Goal: Transaction & Acquisition: Purchase product/service

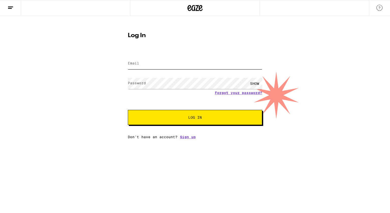
click at [144, 65] on input "Email" at bounding box center [195, 63] width 134 height 11
type input "[EMAIL_ADDRESS][DOMAIN_NAME]"
click at [187, 122] on button "Log In" at bounding box center [195, 117] width 134 height 15
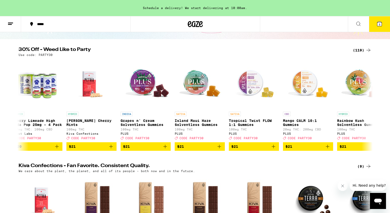
scroll to position [0, 2445]
click at [164, 148] on icon "Add to bag" at bounding box center [165, 147] width 4 height 4
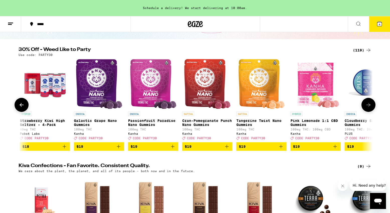
scroll to position [0, 1835]
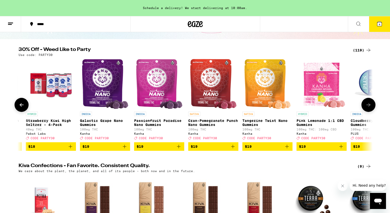
click at [125, 148] on icon "Add to bag" at bounding box center [125, 147] width 4 height 4
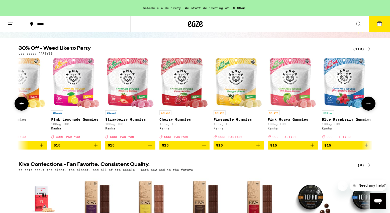
scroll to position [0, 984]
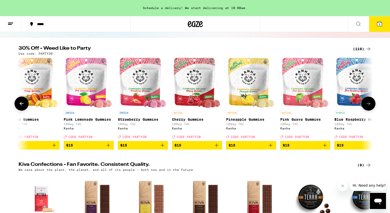
click at [162, 147] on icon "Add to bag" at bounding box center [163, 145] width 6 height 6
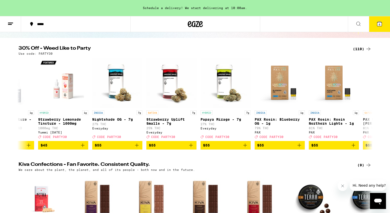
scroll to position [0, 5813]
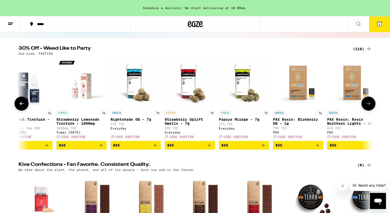
click at [155, 148] on icon "Add to bag" at bounding box center [155, 145] width 6 height 6
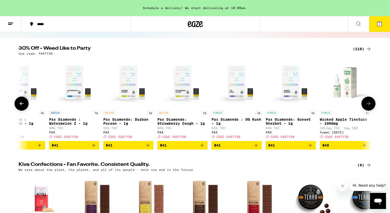
scroll to position [0, 5440]
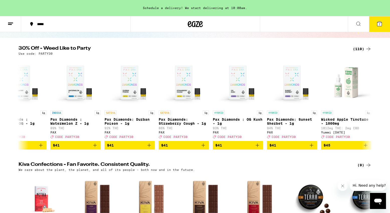
click at [378, 24] on icon at bounding box center [379, 24] width 5 height 5
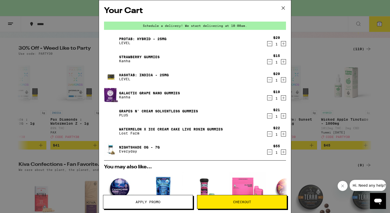
click at [269, 43] on icon "Decrement" at bounding box center [270, 44] width 5 height 6
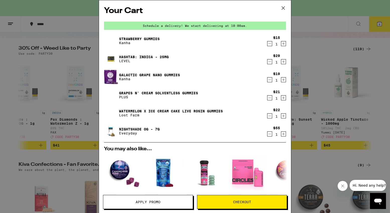
click at [268, 61] on icon "Decrement" at bounding box center [270, 62] width 5 height 6
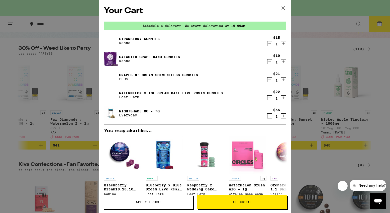
click at [269, 97] on icon "Decrement" at bounding box center [270, 98] width 5 height 6
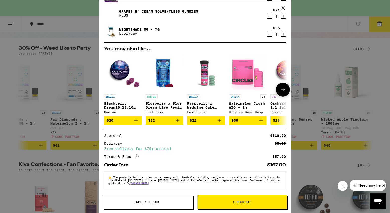
scroll to position [67, 0]
click at [146, 198] on button "Apply Promo" at bounding box center [148, 202] width 90 height 14
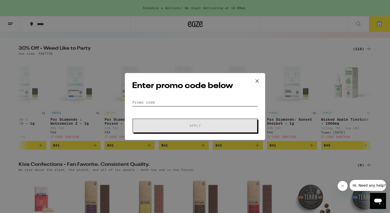
click at [156, 102] on input "Promo Code" at bounding box center [195, 103] width 126 height 8
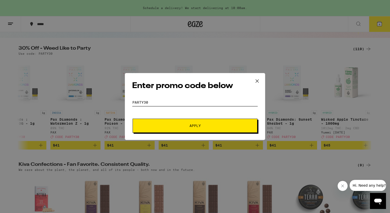
type input "party30"
click at [151, 127] on span "Apply" at bounding box center [195, 126] width 90 height 4
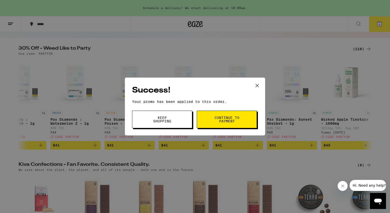
click at [206, 121] on button "Continue to payment" at bounding box center [227, 120] width 60 height 18
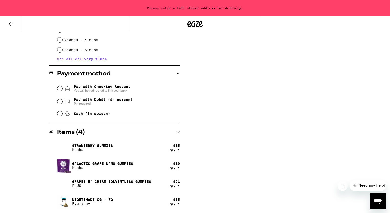
scroll to position [175, 0]
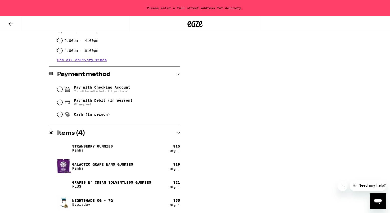
click at [68, 132] on h2 "Items ( 4 )" at bounding box center [71, 133] width 28 height 6
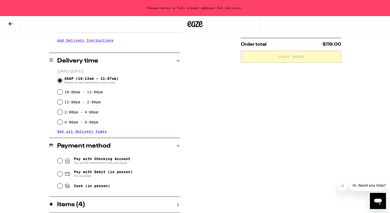
scroll to position [103, 0]
click at [60, 203] on h2 "Items ( 4 )" at bounding box center [71, 205] width 28 height 6
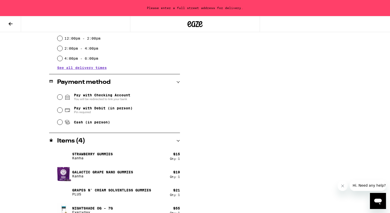
scroll to position [176, 0]
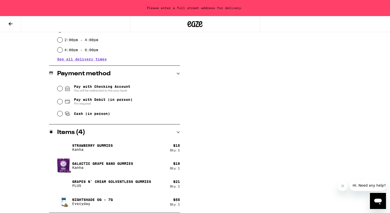
click at [13, 24] on icon at bounding box center [11, 24] width 6 height 6
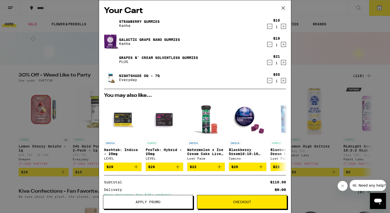
click at [270, 64] on icon "Decrement" at bounding box center [270, 62] width 5 height 6
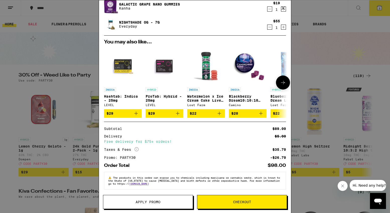
scroll to position [39, 0]
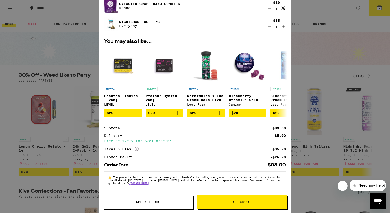
click at [220, 197] on button "Checkout" at bounding box center [242, 202] width 90 height 14
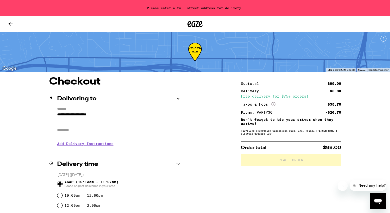
click at [73, 107] on label "*******" at bounding box center [118, 109] width 123 height 5
click at [73, 112] on input "**********" at bounding box center [118, 116] width 123 height 9
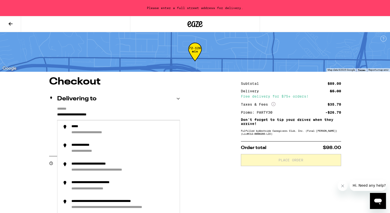
click at [57, 115] on input "**********" at bounding box center [118, 116] width 123 height 9
drag, startPoint x: 110, startPoint y: 114, endPoint x: 56, endPoint y: 113, distance: 53.7
click at [56, 113] on div "**********" at bounding box center [114, 128] width 131 height 43
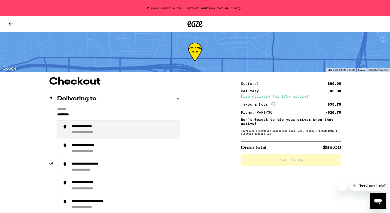
click at [85, 129] on div "**********" at bounding box center [89, 126] width 36 height 5
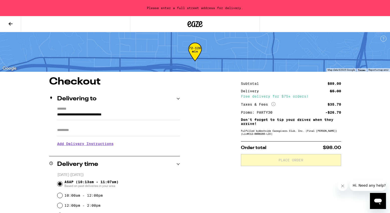
type input "**********"
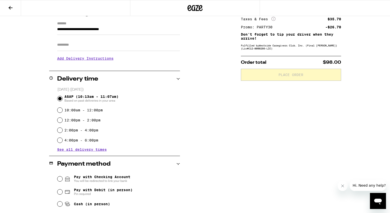
scroll to position [72, 0]
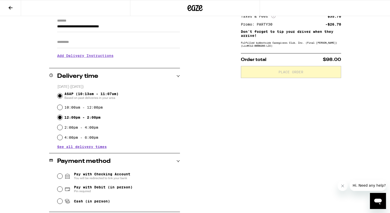
click at [61, 118] on input "12:00pm - 2:00pm" at bounding box center [59, 117] width 5 height 5
radio input "true"
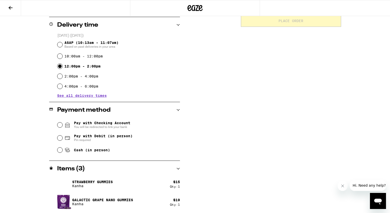
scroll to position [141, 0]
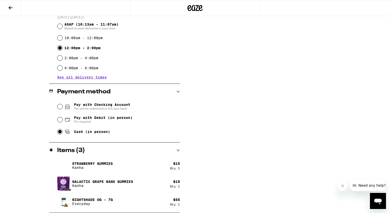
click at [59, 134] on input "Cash (in person)" at bounding box center [59, 131] width 5 height 5
radio input "true"
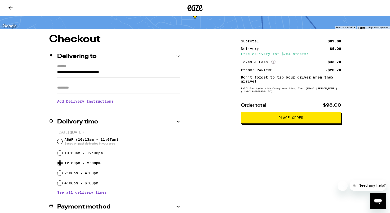
scroll to position [24, 0]
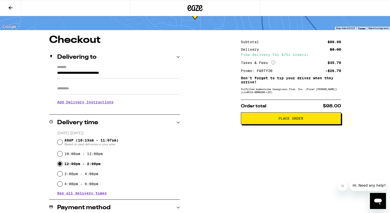
click at [288, 118] on span "Place Order" at bounding box center [291, 119] width 25 height 4
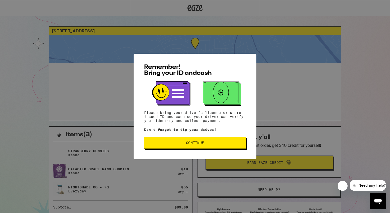
scroll to position [0, 0]
click at [197, 143] on span "Continue" at bounding box center [195, 143] width 18 height 4
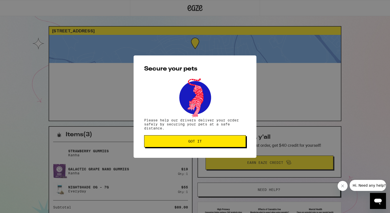
click at [194, 141] on span "Got it" at bounding box center [195, 141] width 14 height 4
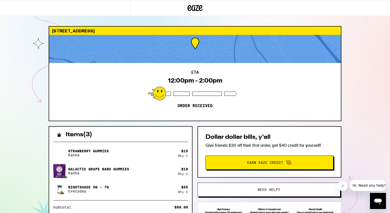
scroll to position [2, 0]
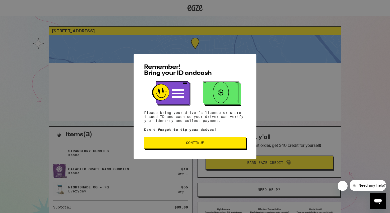
click at [196, 143] on span "Continue" at bounding box center [195, 143] width 18 height 4
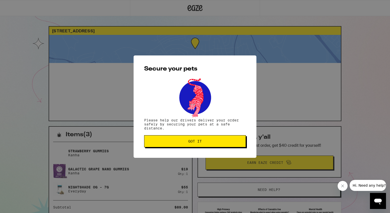
click at [197, 142] on span "Got it" at bounding box center [195, 141] width 14 height 4
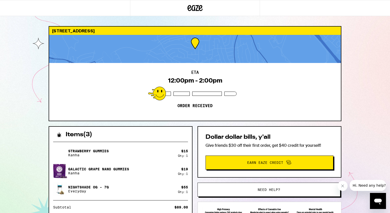
drag, startPoint x: 19, startPoint y: 99, endPoint x: 38, endPoint y: 94, distance: 19.8
click at [19, 99] on div "[STREET_ADDRESS] ETA 12:00pm - 2:00pm Order received Items ( 3 ) Strawberry Gum…" at bounding box center [195, 136] width 390 height 273
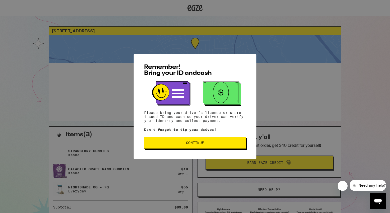
click at [186, 144] on span "Continue" at bounding box center [195, 143] width 18 height 4
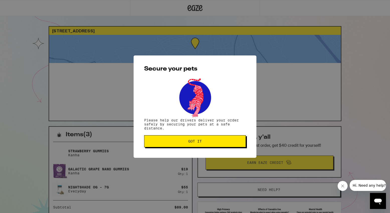
click at [208, 143] on span "Got it" at bounding box center [194, 141] width 93 height 4
